Goal: Transaction & Acquisition: Purchase product/service

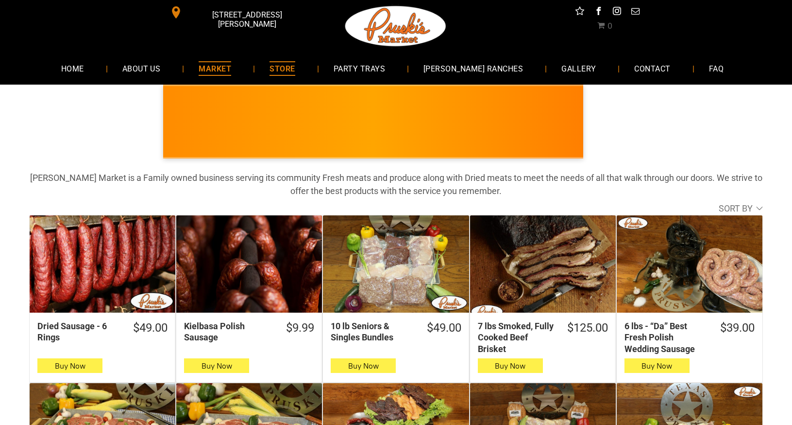
click at [231, 67] on span "MARKET" at bounding box center [215, 68] width 33 height 14
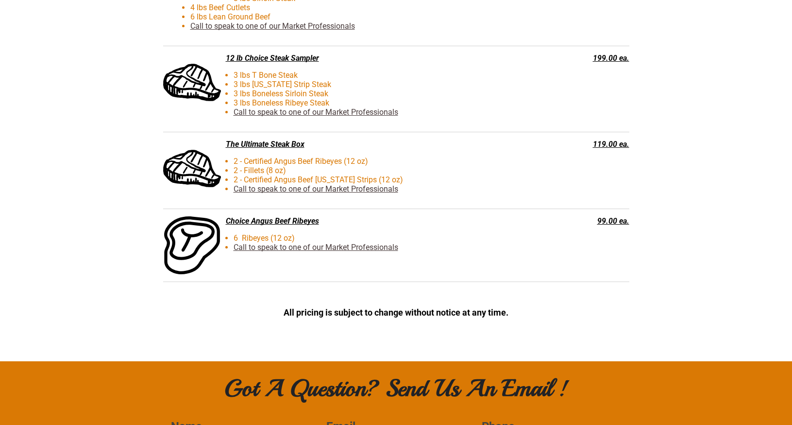
scroll to position [2720, 0]
